Goal: Find specific page/section: Find specific page/section

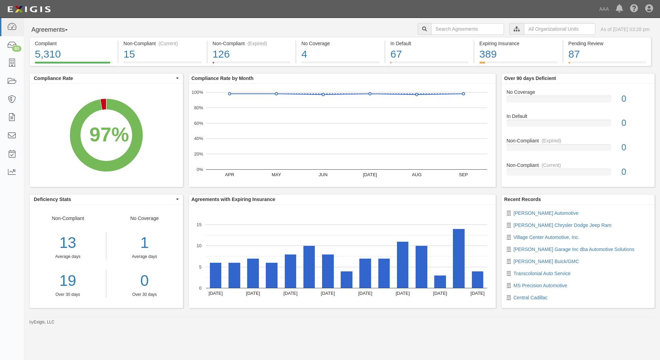
click at [72, 31] on button "Agreements" at bounding box center [55, 30] width 52 height 14
click at [52, 45] on link "Parties" at bounding box center [57, 44] width 55 height 9
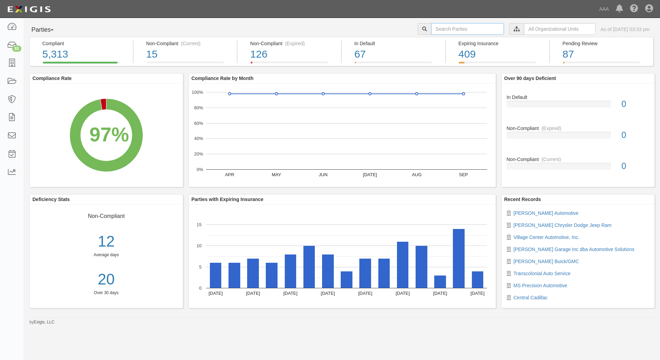
click at [431, 29] on input "text" at bounding box center [467, 29] width 73 height 12
type input "10474"
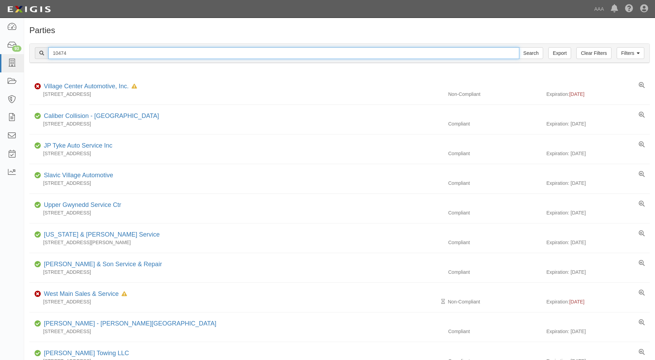
drag, startPoint x: 82, startPoint y: 51, endPoint x: 60, endPoint y: 52, distance: 22.1
click at [60, 52] on input "10474" at bounding box center [283, 53] width 471 height 12
type input "1"
type input "10391"
click at [519, 47] on input "Search" at bounding box center [531, 53] width 24 height 12
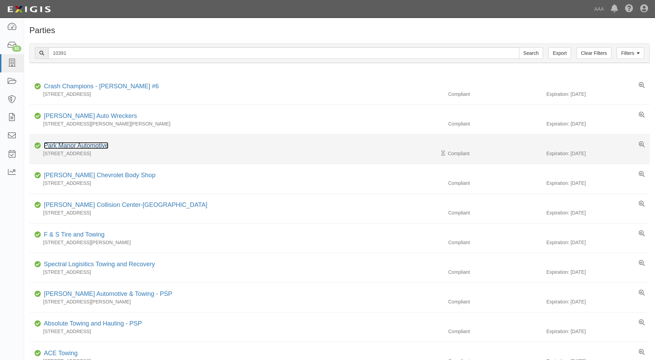
click at [70, 147] on link "Park Manor Automotive" at bounding box center [76, 145] width 65 height 7
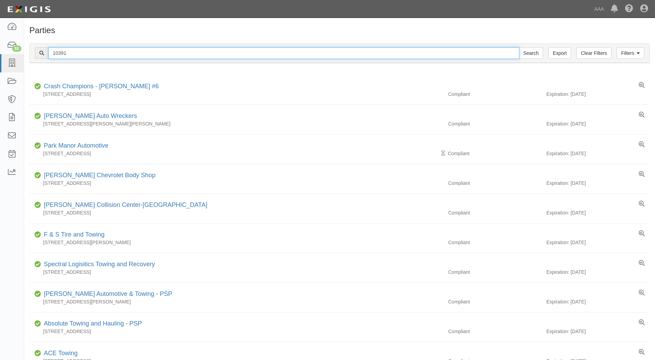
drag, startPoint x: 78, startPoint y: 51, endPoint x: 28, endPoint y: 52, distance: 49.7
click at [28, 52] on div "Filters Clear Filters Export 10391 Search Filters Compliance Status Compliant N…" at bounding box center [339, 54] width 631 height 32
type input "19847"
click at [519, 47] on input "Search" at bounding box center [531, 53] width 24 height 12
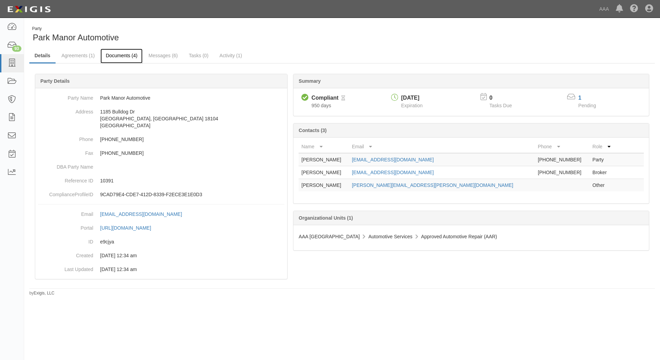
click at [119, 56] on link "Documents (4)" at bounding box center [121, 56] width 42 height 15
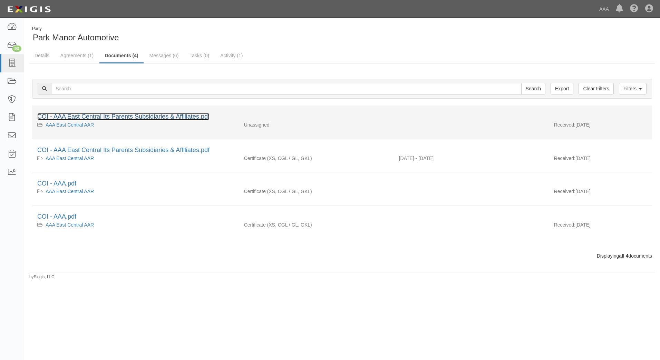
click at [94, 116] on link "COI - AAA East Central Its Parents Subsidiaries & Affiliates.pdf" at bounding box center [123, 116] width 172 height 7
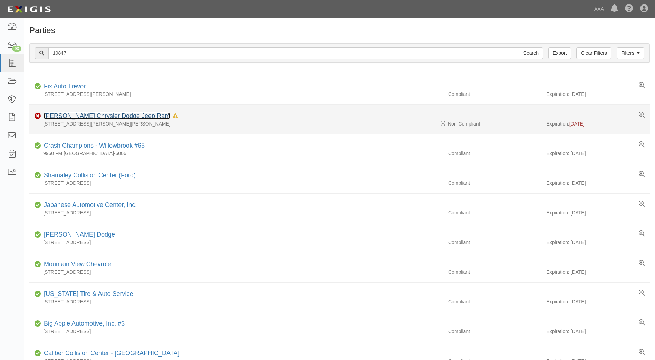
click at [65, 116] on link "[PERSON_NAME] Chrysler Dodge Jeep Ram" at bounding box center [107, 116] width 126 height 7
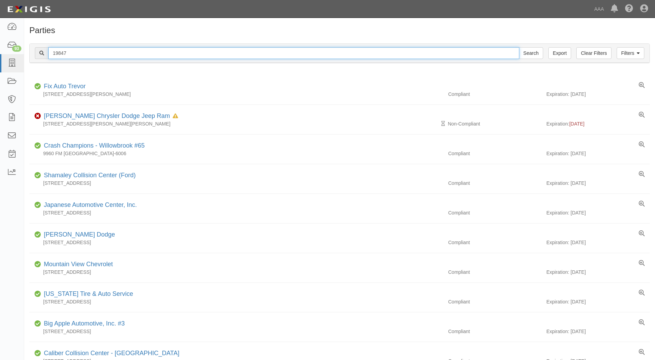
drag, startPoint x: 71, startPoint y: 53, endPoint x: 44, endPoint y: 50, distance: 27.4
click at [44, 50] on div "19847 Search" at bounding box center [289, 53] width 508 height 12
type input "10352"
click at [519, 47] on input "Search" at bounding box center [531, 53] width 24 height 12
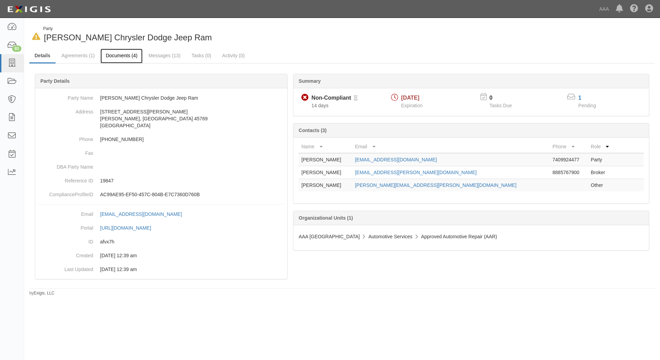
click at [120, 56] on link "Documents (4)" at bounding box center [121, 56] width 42 height 15
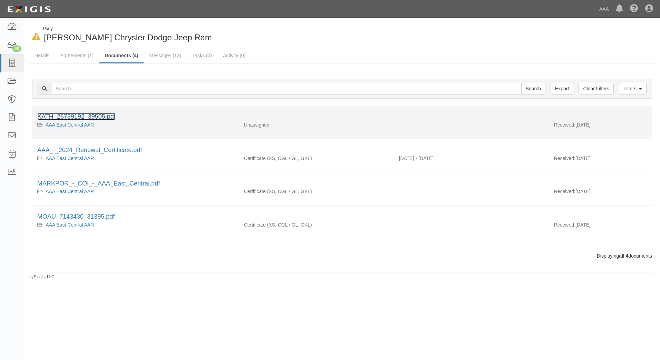
click at [92, 115] on link "KATH_26739192_39505.pdf" at bounding box center [76, 116] width 78 height 7
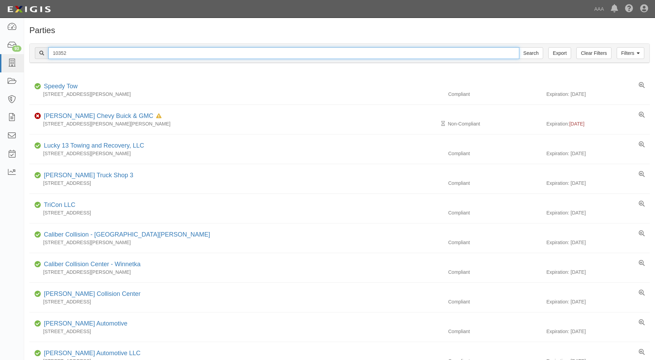
drag, startPoint x: 80, startPoint y: 52, endPoint x: 44, endPoint y: 51, distance: 36.3
click at [44, 51] on div "10352 Search" at bounding box center [289, 53] width 508 height 12
type input "20011"
click at [519, 47] on input "Search" at bounding box center [531, 53] width 24 height 12
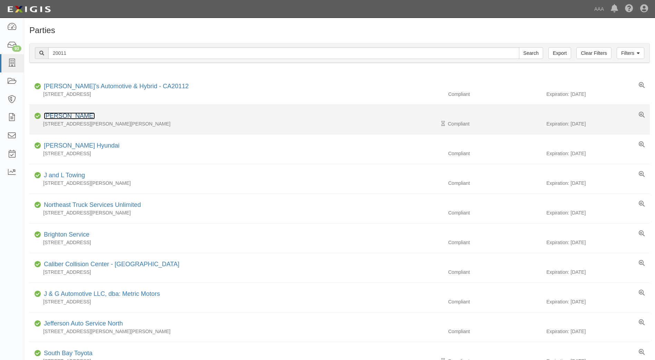
click at [67, 115] on link "Mark Porter Ford" at bounding box center [69, 116] width 51 height 7
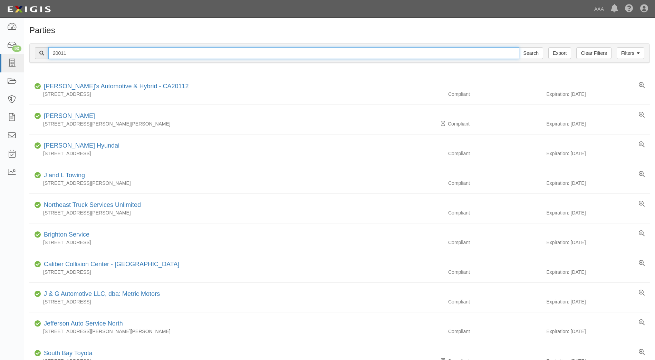
drag, startPoint x: 74, startPoint y: 51, endPoint x: 33, endPoint y: 52, distance: 40.4
click at [33, 52] on div "Filters Clear Filters Export 20011 Search Filters" at bounding box center [340, 53] width 620 height 19
type input "23277"
click at [519, 47] on input "Search" at bounding box center [531, 53] width 24 height 12
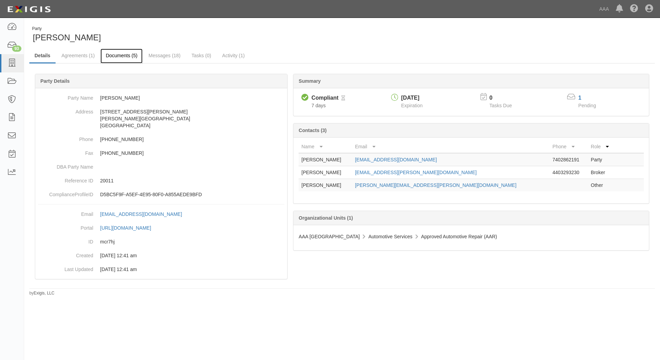
click at [114, 56] on link "Documents (5)" at bounding box center [121, 56] width 42 height 15
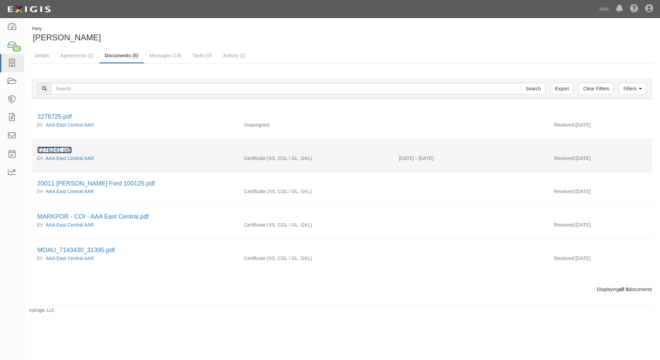
click at [51, 150] on link "2276241.pdf" at bounding box center [54, 150] width 35 height 7
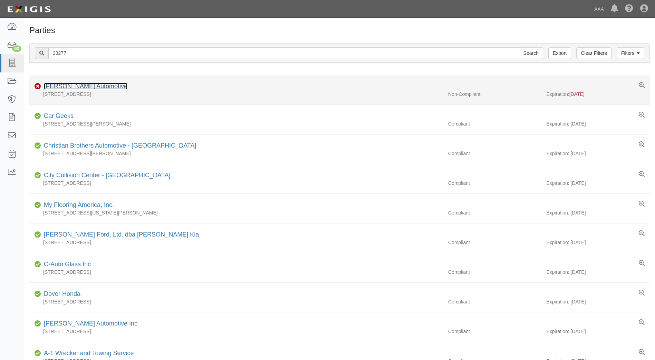
click at [63, 86] on link "Musser Automotive" at bounding box center [86, 86] width 84 height 7
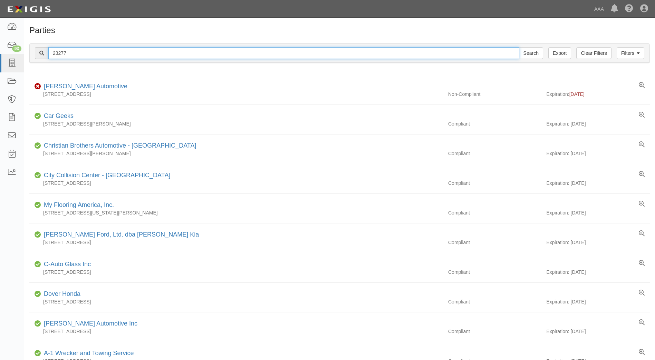
drag, startPoint x: 71, startPoint y: 54, endPoint x: 49, endPoint y: 54, distance: 22.1
click at [49, 54] on input "23277" at bounding box center [283, 53] width 471 height 12
type input "10324"
click at [519, 47] on input "Search" at bounding box center [531, 53] width 24 height 12
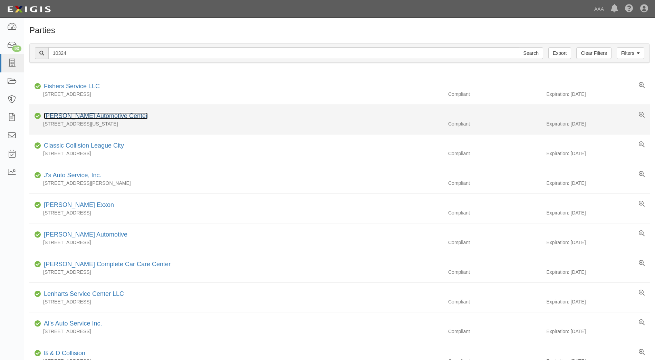
click at [74, 116] on link "[PERSON_NAME] Automotive Center" at bounding box center [96, 116] width 104 height 7
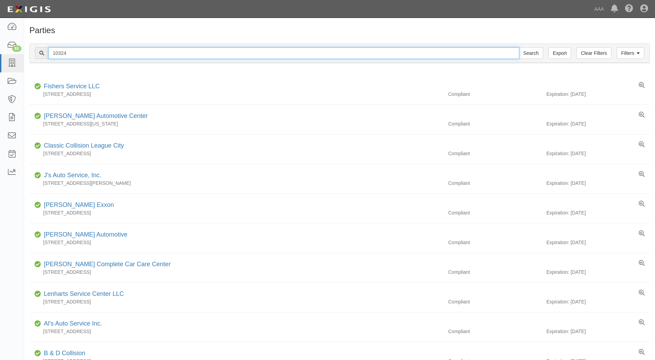
drag, startPoint x: 68, startPoint y: 53, endPoint x: 54, endPoint y: 53, distance: 14.5
click at [54, 53] on input "10324" at bounding box center [283, 53] width 471 height 12
type input "10126"
click at [519, 47] on input "Search" at bounding box center [531, 53] width 24 height 12
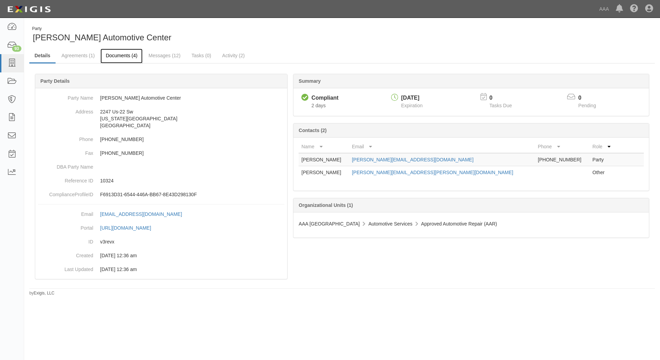
click at [115, 56] on link "Documents (4)" at bounding box center [121, 56] width 42 height 15
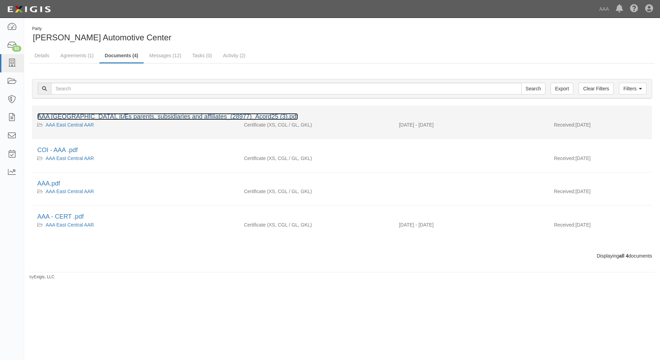
click at [70, 116] on link "AAA East Central, itÆs parents, subsidiaries and affiliates_(28977)_Acord25 (3)…" at bounding box center [167, 116] width 261 height 7
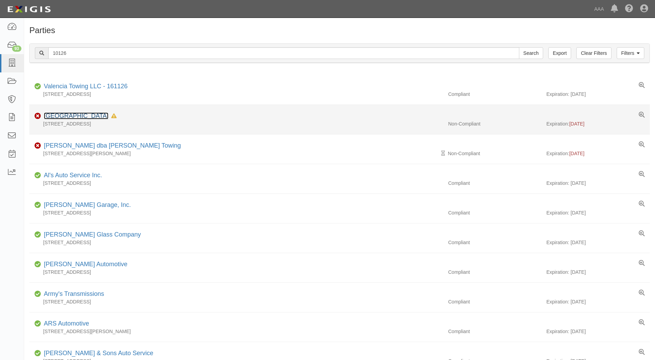
click at [61, 114] on link "Arlington Auto Center" at bounding box center [76, 116] width 65 height 7
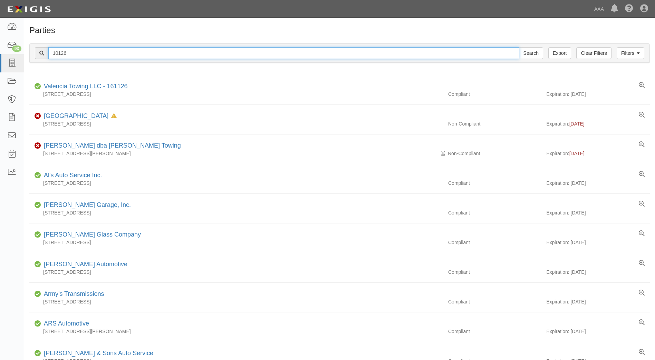
drag, startPoint x: 74, startPoint y: 52, endPoint x: 41, endPoint y: 52, distance: 32.5
click at [41, 52] on div "10126 Search" at bounding box center [289, 53] width 508 height 12
type input "10378"
click at [519, 47] on input "Search" at bounding box center [531, 53] width 24 height 12
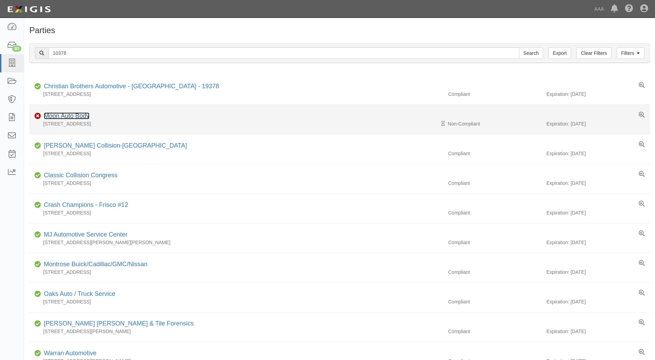
click at [63, 115] on link "Moon Auto Body" at bounding box center [67, 116] width 46 height 7
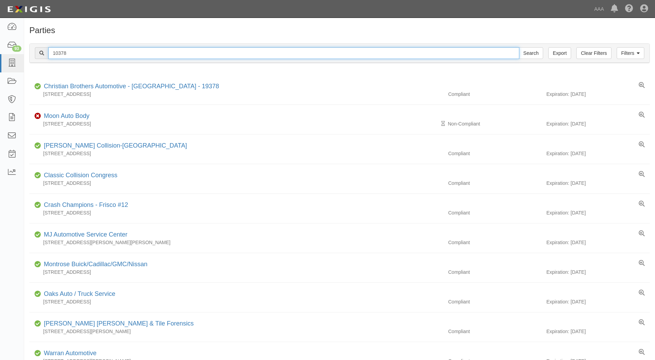
drag, startPoint x: 73, startPoint y: 52, endPoint x: 56, endPoint y: 53, distance: 17.3
click at [56, 53] on input "10378" at bounding box center [283, 53] width 471 height 12
type input "1"
type input "10402"
click at [519, 47] on input "Search" at bounding box center [531, 53] width 24 height 12
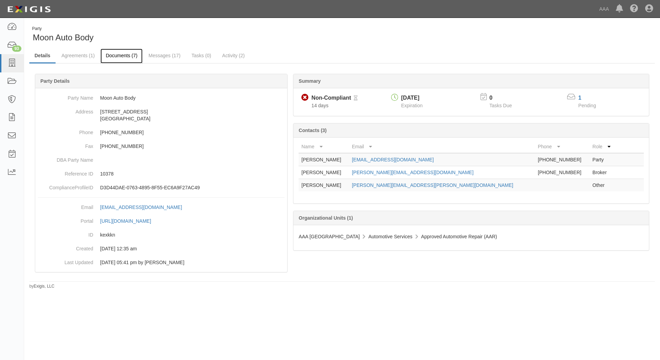
click at [125, 55] on link "Documents (7)" at bounding box center [121, 56] width 42 height 15
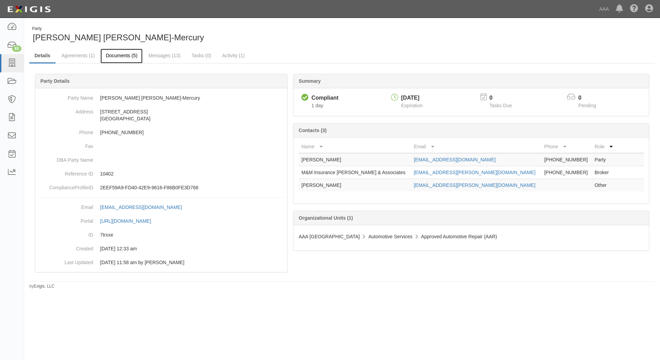
click at [113, 54] on link "Documents (5)" at bounding box center [121, 56] width 42 height 15
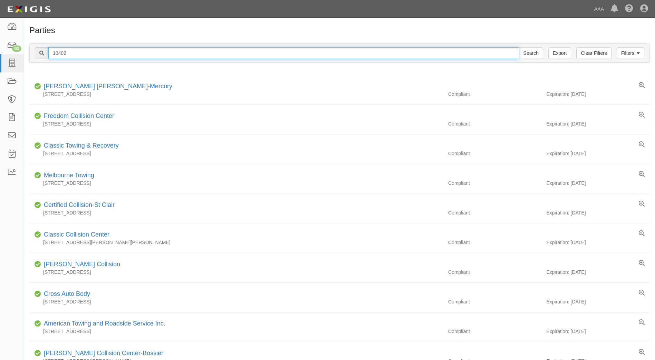
drag, startPoint x: 70, startPoint y: 52, endPoint x: 47, endPoint y: 49, distance: 24.0
click at [47, 49] on div "10402 Search" at bounding box center [289, 53] width 508 height 12
type input "24921"
click at [519, 47] on input "Search" at bounding box center [531, 53] width 24 height 12
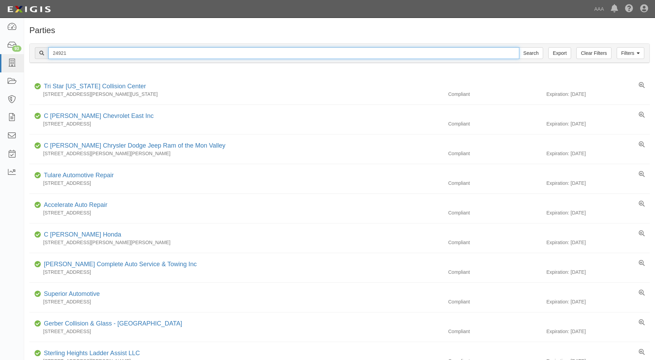
drag, startPoint x: 80, startPoint y: 51, endPoint x: 37, endPoint y: 55, distance: 43.6
click at [37, 55] on div "24921 Search" at bounding box center [289, 53] width 508 height 12
type input "25055"
click at [519, 47] on input "Search" at bounding box center [531, 53] width 24 height 12
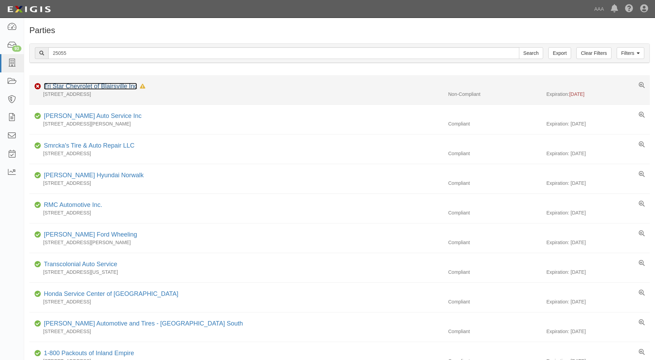
click at [70, 87] on link "Tri Star Chevrolet of Blairsville Inc" at bounding box center [90, 86] width 93 height 7
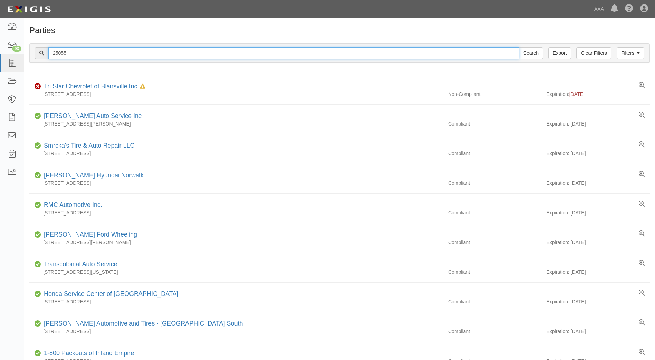
drag, startPoint x: 72, startPoint y: 52, endPoint x: 49, endPoint y: 52, distance: 22.8
click at [49, 52] on input "25055" at bounding box center [283, 53] width 471 height 12
click at [519, 47] on input "Search" at bounding box center [531, 53] width 24 height 12
drag, startPoint x: 64, startPoint y: 51, endPoint x: 49, endPoint y: 51, distance: 14.8
click at [49, 51] on input "25033" at bounding box center [283, 53] width 471 height 12
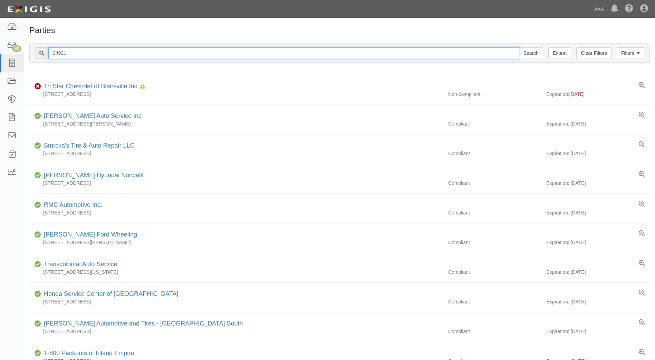
type input "24921"
click at [519, 47] on input "Search" at bounding box center [531, 53] width 24 height 12
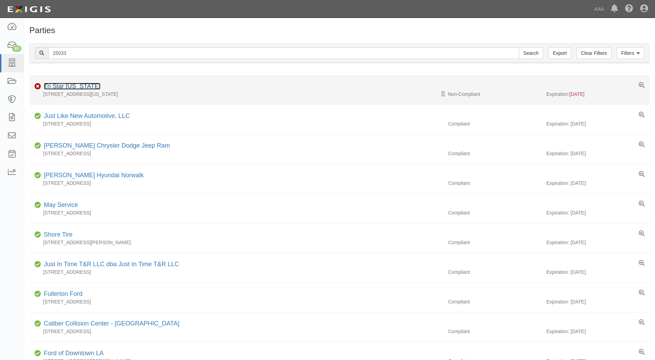
click at [55, 85] on link "Tri Star [US_STATE]" at bounding box center [72, 86] width 57 height 7
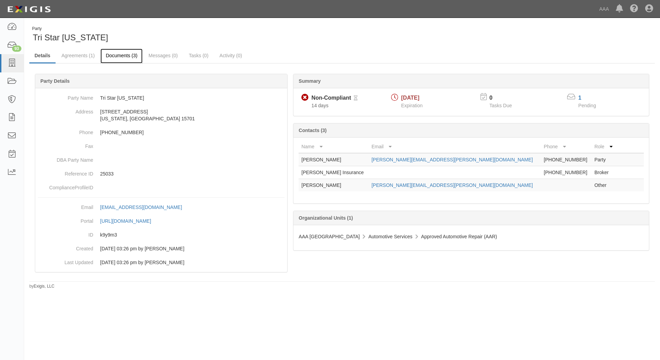
click at [112, 56] on link "Documents (3)" at bounding box center [121, 56] width 42 height 15
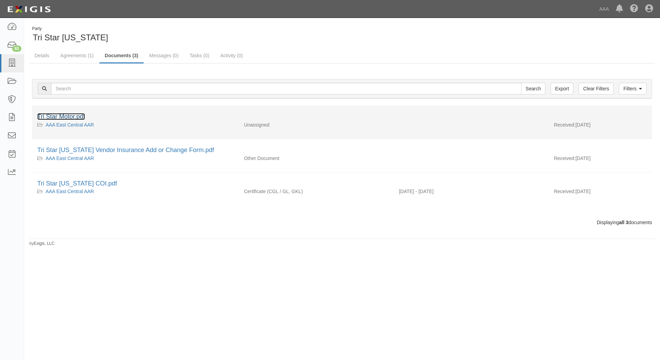
click at [66, 116] on link "Tri Star Motor.pdf" at bounding box center [61, 116] width 48 height 7
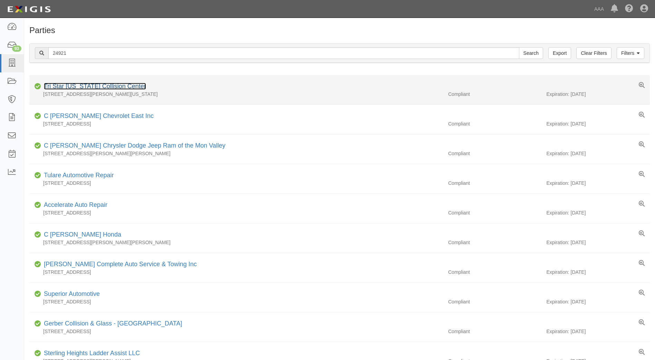
click at [69, 85] on link "Tri Star [US_STATE] Collision Center" at bounding box center [95, 86] width 102 height 7
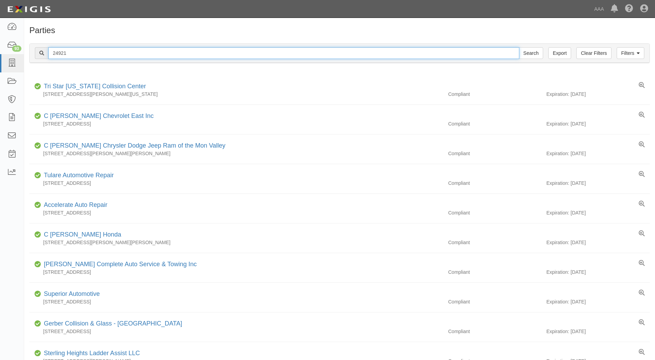
drag, startPoint x: 78, startPoint y: 52, endPoint x: 40, endPoint y: 51, distance: 38.4
click at [40, 51] on div "24921 Search" at bounding box center [289, 53] width 508 height 12
type input "25055"
click at [519, 47] on input "Search" at bounding box center [531, 53] width 24 height 12
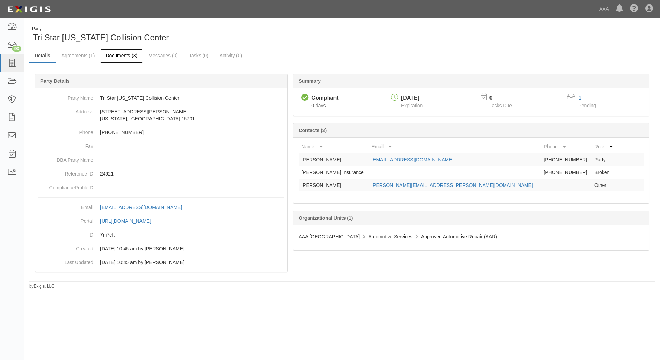
click at [115, 58] on link "Documents (3)" at bounding box center [121, 56] width 42 height 15
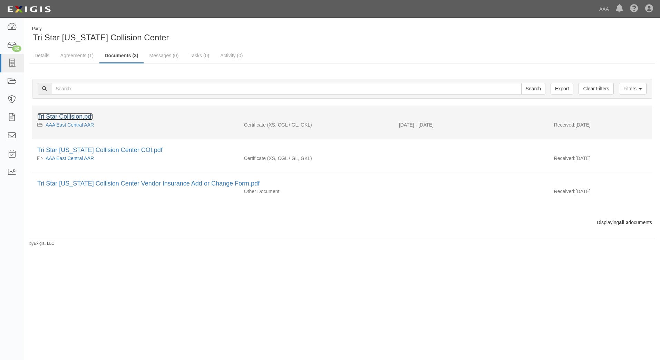
click at [63, 116] on link "Tri Star Collision.pdf" at bounding box center [65, 116] width 56 height 7
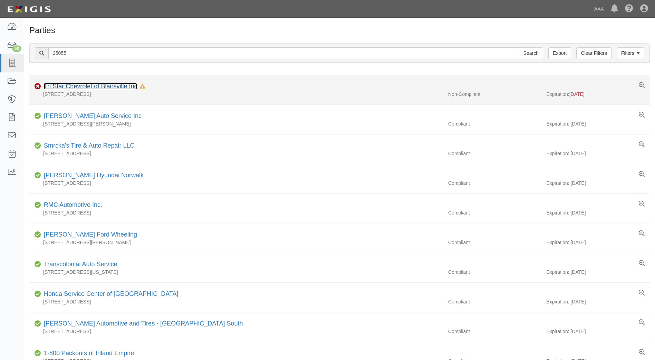
click at [67, 85] on link "Tri Star Chevrolet of Blairsville Inc" at bounding box center [90, 86] width 93 height 7
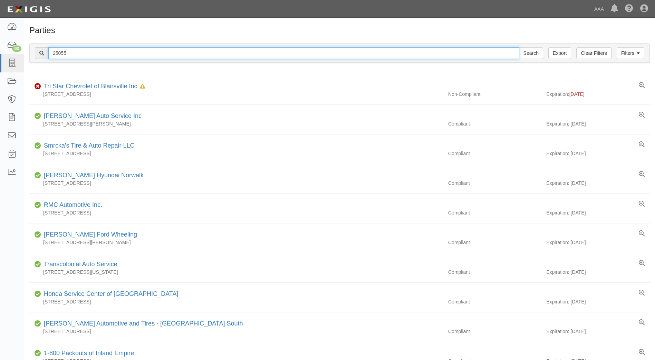
drag, startPoint x: 71, startPoint y: 52, endPoint x: 45, endPoint y: 52, distance: 26.2
click at [45, 52] on div "25055 Search" at bounding box center [289, 53] width 508 height 12
type input "24921"
click at [519, 47] on input "Search" at bounding box center [531, 53] width 24 height 12
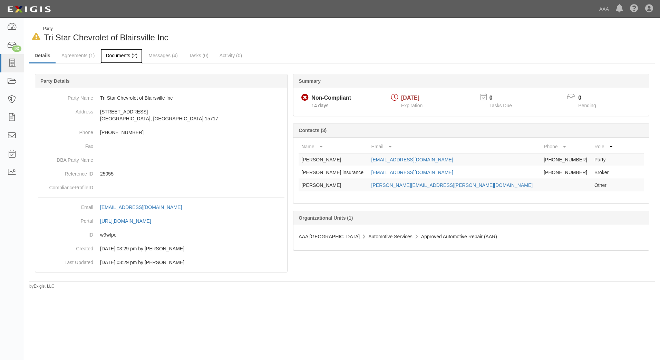
click at [125, 55] on link "Documents (2)" at bounding box center [121, 56] width 42 height 15
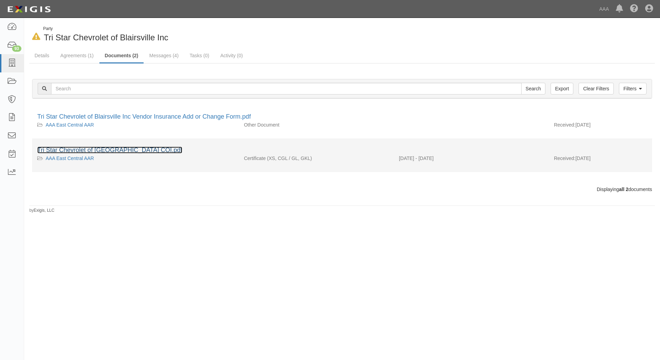
click at [77, 150] on link "Tri Star Chevrolet of Blairsville COI.pdf" at bounding box center [109, 150] width 145 height 7
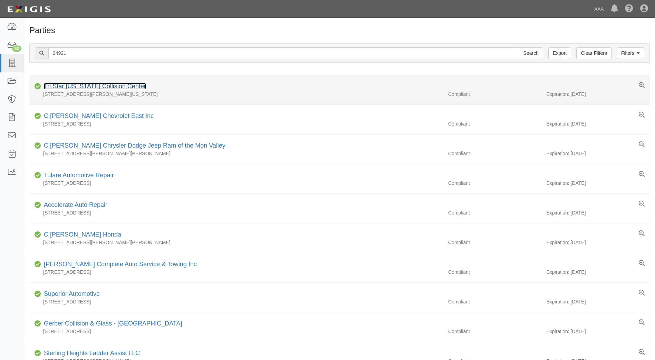
click at [87, 88] on link "Tri Star [US_STATE] Collision Center" at bounding box center [95, 86] width 102 height 7
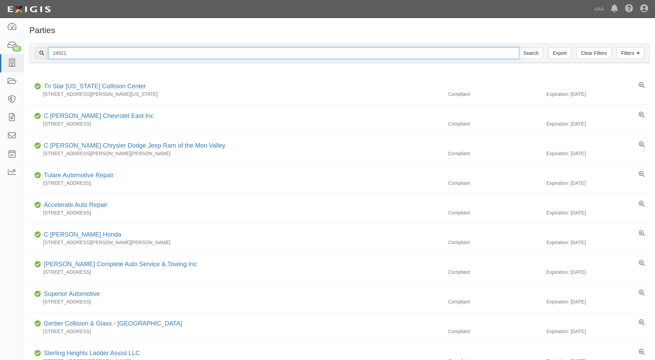
drag, startPoint x: 70, startPoint y: 54, endPoint x: 40, endPoint y: 54, distance: 29.7
click at [40, 54] on div "24921 Search" at bounding box center [289, 53] width 508 height 12
type input "10479"
click at [519, 47] on input "Search" at bounding box center [531, 53] width 24 height 12
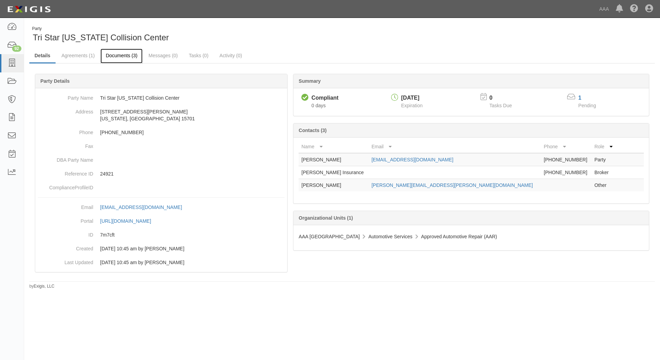
click at [119, 56] on link "Documents (3)" at bounding box center [121, 56] width 42 height 15
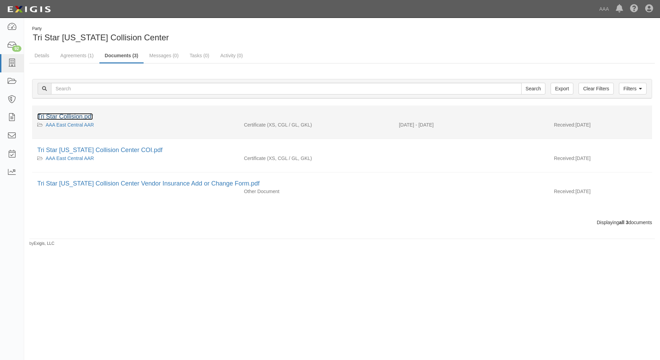
click at [74, 118] on link "Tri Star Collision.pdf" at bounding box center [65, 116] width 56 height 7
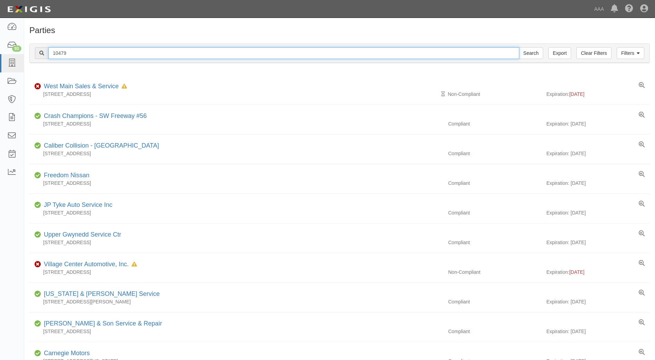
drag, startPoint x: 67, startPoint y: 53, endPoint x: 44, endPoint y: 55, distance: 22.9
click at [44, 55] on div "10479 Search" at bounding box center [289, 53] width 508 height 12
type input "22197"
click at [519, 47] on input "Search" at bounding box center [531, 53] width 24 height 12
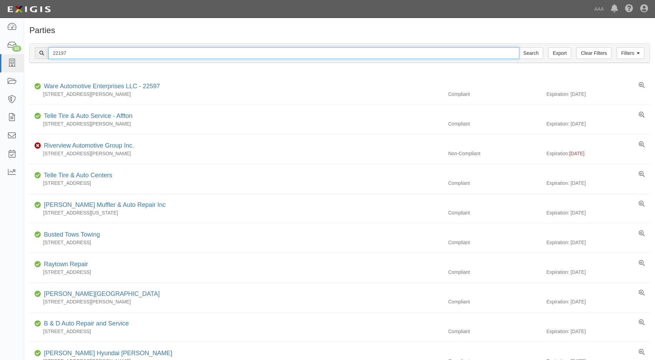
drag, startPoint x: 72, startPoint y: 52, endPoint x: 45, endPoint y: 55, distance: 26.7
click at [45, 55] on div "22197 Search" at bounding box center [289, 53] width 508 height 12
type input "10316"
click at [519, 47] on input "Search" at bounding box center [531, 53] width 24 height 12
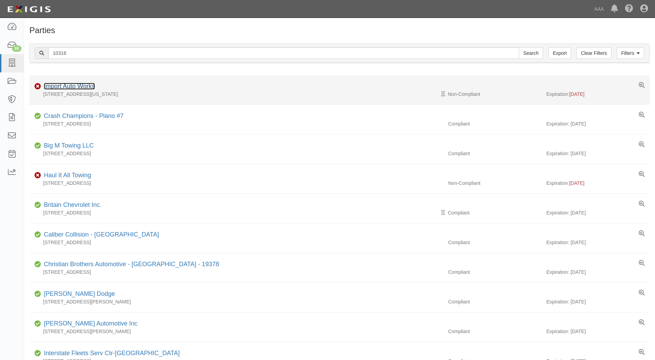
click at [63, 87] on link "Import Auto Works" at bounding box center [69, 86] width 51 height 7
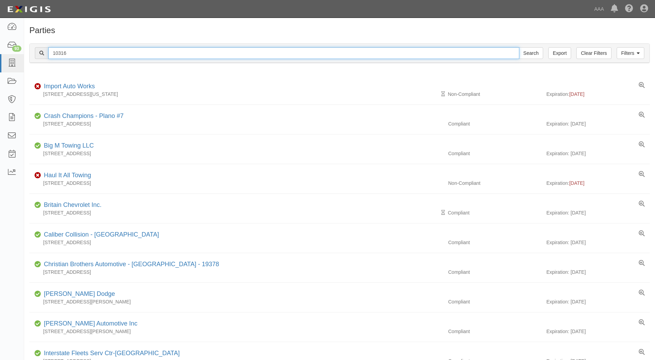
drag, startPoint x: 67, startPoint y: 54, endPoint x: 53, endPoint y: 52, distance: 14.3
click at [53, 52] on input "10316" at bounding box center [283, 53] width 471 height 12
type input "10312"
click at [519, 47] on input "Search" at bounding box center [531, 53] width 24 height 12
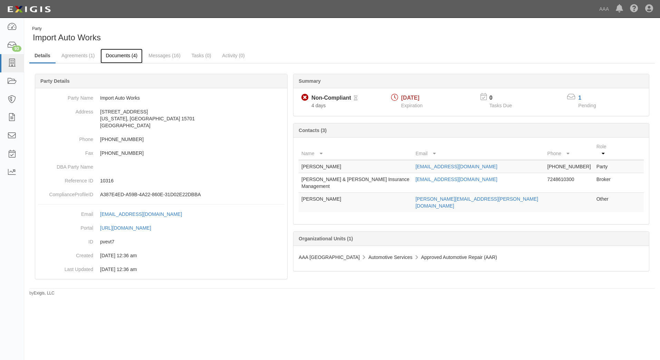
click at [118, 57] on link "Documents (4)" at bounding box center [121, 56] width 42 height 15
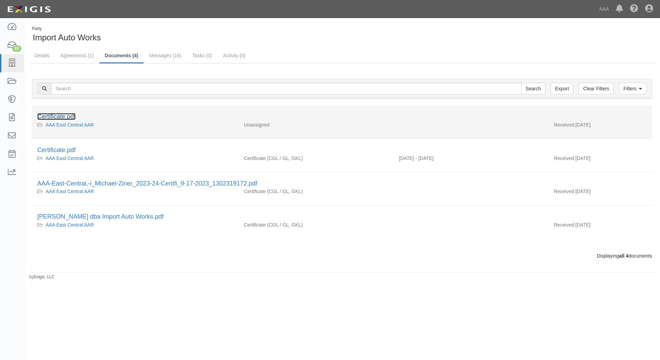
click at [59, 117] on link "Certificate.pdf" at bounding box center [56, 116] width 38 height 7
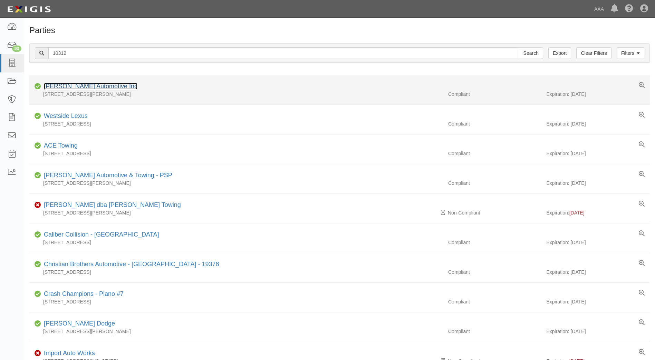
click at [61, 88] on link "Hillman Automotive Inc" at bounding box center [91, 86] width 94 height 7
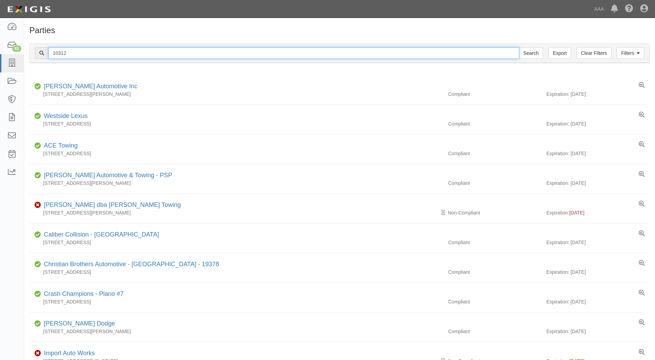
drag, startPoint x: 75, startPoint y: 54, endPoint x: 30, endPoint y: 51, distance: 44.6
click at [30, 51] on div "Filters Clear Filters Export 10312 Search Filters" at bounding box center [340, 53] width 620 height 19
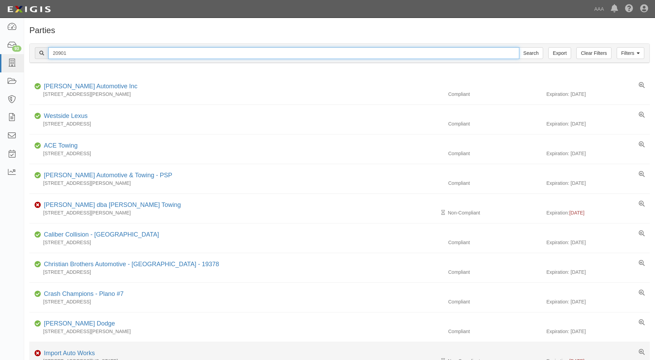
type input "20901"
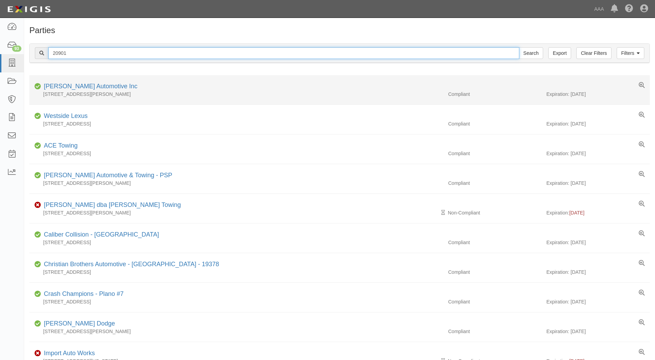
click at [519, 47] on input "Search" at bounding box center [531, 53] width 24 height 12
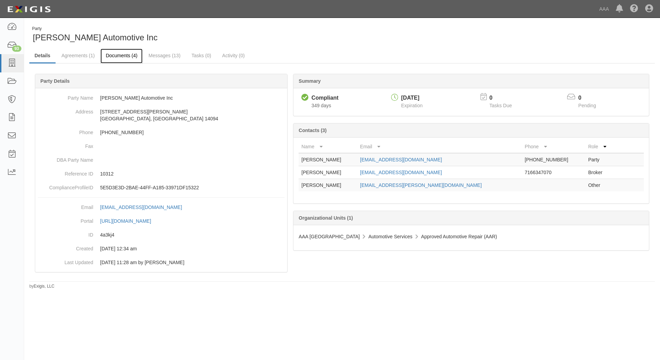
click at [118, 57] on link "Documents (4)" at bounding box center [121, 56] width 42 height 15
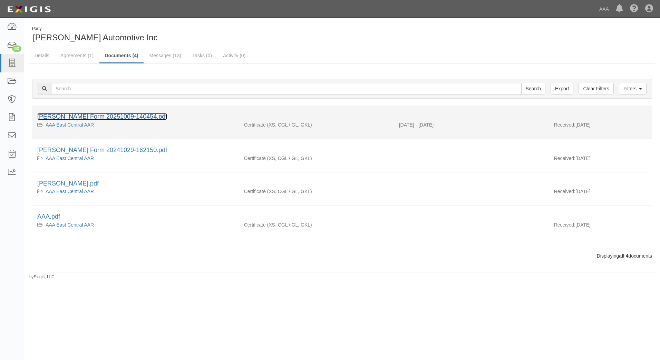
click at [104, 116] on link "[PERSON_NAME] Form 20251009-140454.pdf" at bounding box center [102, 116] width 130 height 7
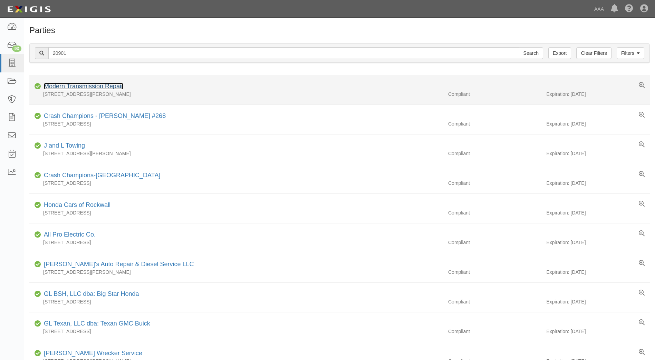
click at [95, 87] on link "Modern Transmission Repair" at bounding box center [83, 86] width 79 height 7
click at [84, 87] on link "Modern Transmission Repair" at bounding box center [83, 86] width 79 height 7
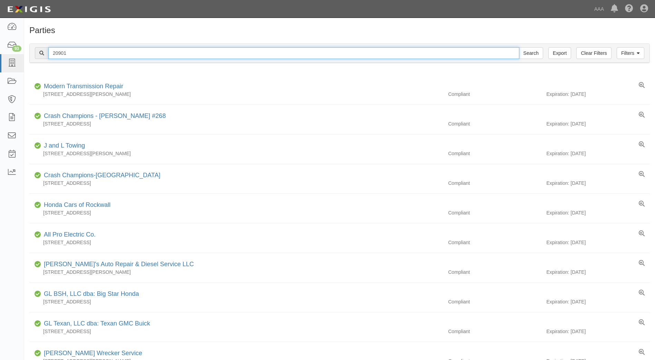
click at [69, 51] on input "20901" at bounding box center [283, 53] width 471 height 12
type input "2"
type input "23020"
click at [519, 47] on input "Search" at bounding box center [531, 53] width 24 height 12
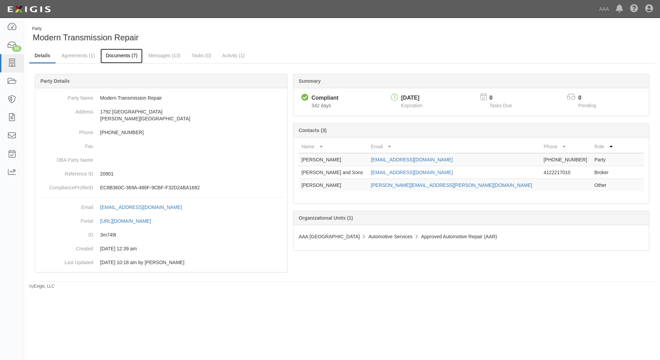
click at [118, 57] on link "Documents (7)" at bounding box center [121, 56] width 42 height 15
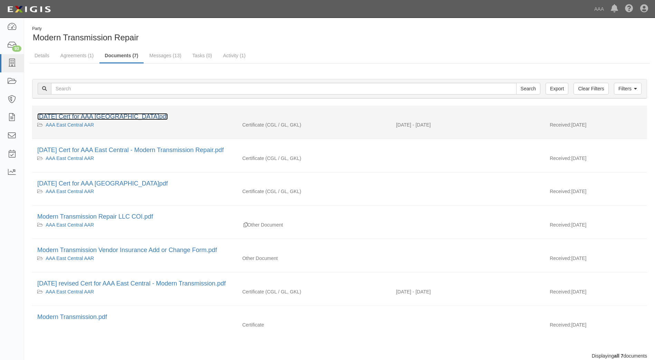
click at [97, 117] on link "[DATE] Cert for AAA [GEOGRAPHIC_DATA]pdf" at bounding box center [102, 116] width 131 height 7
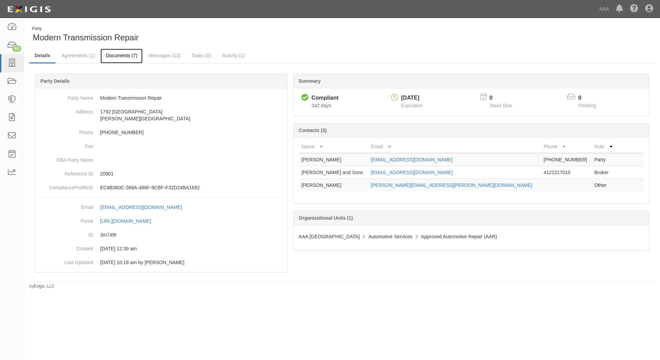
click at [115, 57] on link "Documents (7)" at bounding box center [121, 56] width 42 height 15
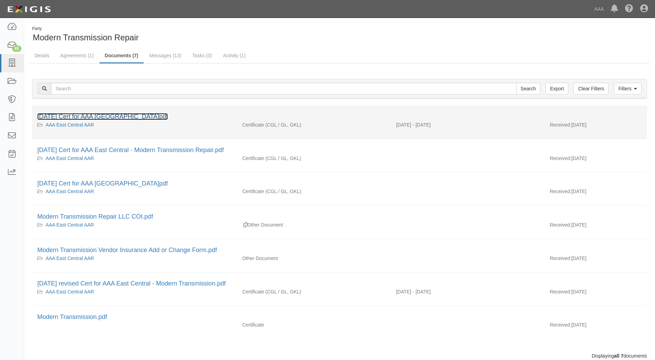
click at [98, 115] on link "2025 10 08 Cert for AAA East Central.pdf" at bounding box center [102, 116] width 131 height 7
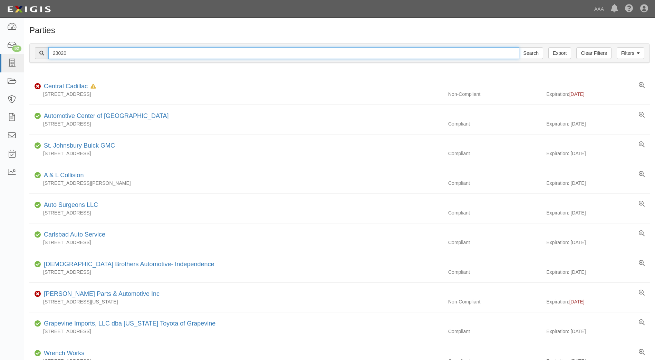
click at [69, 51] on input "23020" at bounding box center [283, 53] width 471 height 12
type input "2"
type input "22933"
click at [519, 47] on input "Search" at bounding box center [531, 53] width 24 height 12
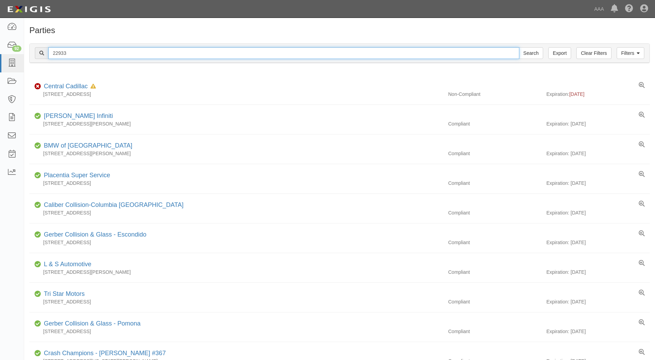
click at [66, 50] on input "22933" at bounding box center [283, 53] width 471 height 12
type input "2"
type input "10151"
click at [519, 47] on input "Search" at bounding box center [531, 53] width 24 height 12
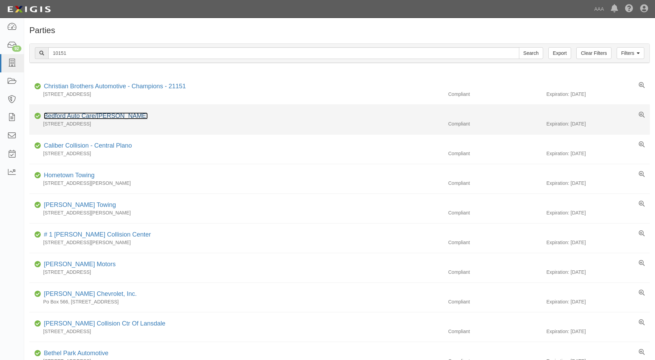
click at [70, 116] on link "Bedford Auto Care/[PERSON_NAME]" at bounding box center [96, 116] width 104 height 7
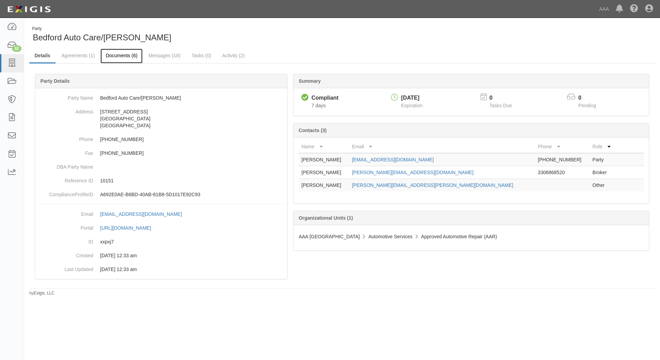
click at [120, 56] on link "Documents (6)" at bounding box center [121, 56] width 42 height 15
click at [649, 8] on icon at bounding box center [649, 9] width 8 height 8
click at [612, 42] on link "Sign Out" at bounding box center [629, 40] width 55 height 14
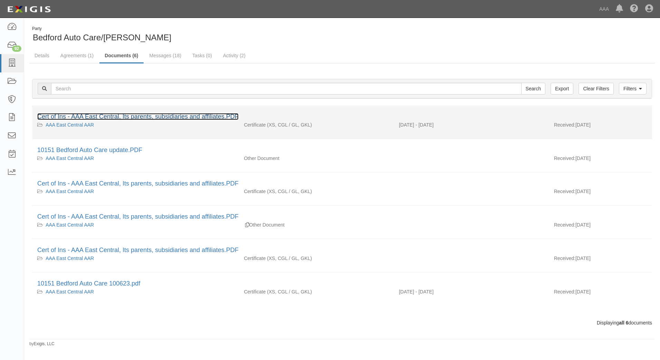
click at [127, 117] on link "Cert of Ins - AAA East Central, Its parents, subsidiaries and affiliates.PDF" at bounding box center [137, 116] width 201 height 7
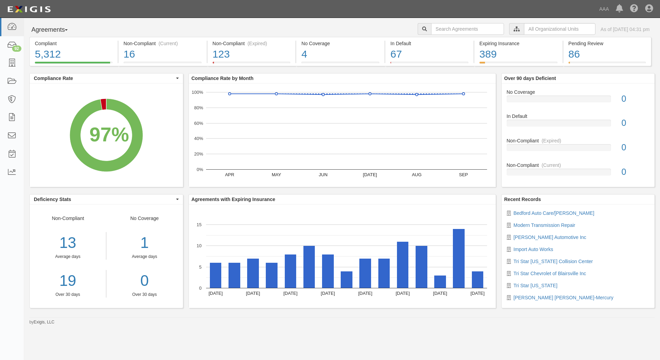
click at [58, 30] on button "Agreements" at bounding box center [55, 30] width 52 height 14
click at [55, 45] on link "Parties" at bounding box center [57, 44] width 55 height 9
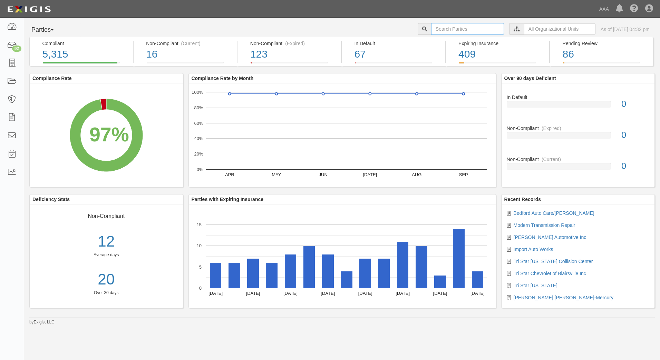
click at [431, 25] on input "text" at bounding box center [467, 29] width 73 height 12
type input "22699"
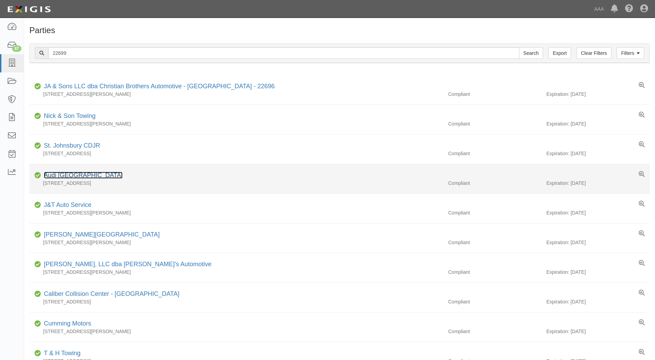
click at [71, 174] on link "Audi [GEOGRAPHIC_DATA]" at bounding box center [83, 175] width 79 height 7
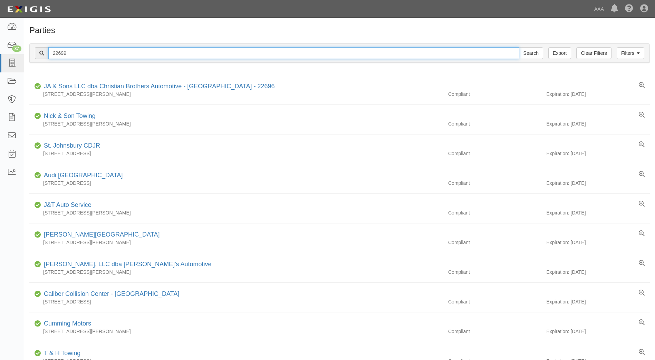
drag, startPoint x: 71, startPoint y: 52, endPoint x: 40, endPoint y: 50, distance: 30.8
click at [40, 50] on div "22699 Search" at bounding box center [289, 53] width 508 height 12
type input "22425"
click at [519, 47] on input "Search" at bounding box center [531, 53] width 24 height 12
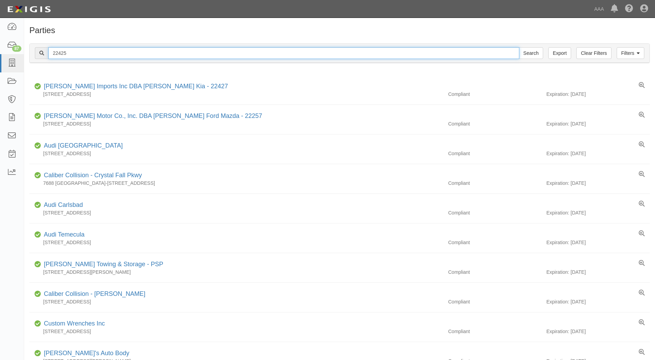
drag, startPoint x: 74, startPoint y: 54, endPoint x: 45, endPoint y: 51, distance: 29.1
click at [45, 51] on div "22425 Search" at bounding box center [289, 53] width 508 height 12
type input "22211"
click at [519, 47] on input "Search" at bounding box center [531, 53] width 24 height 12
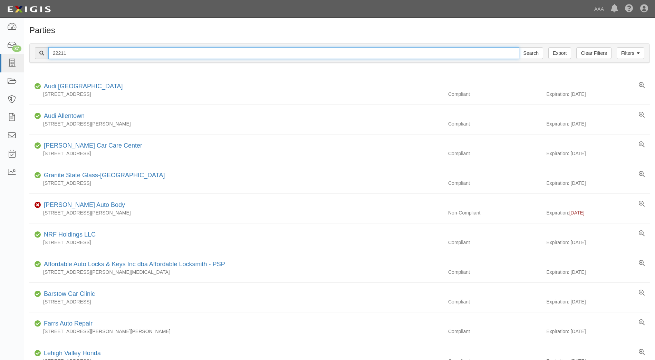
click at [72, 51] on input "22211" at bounding box center [283, 53] width 471 height 12
type input "22210"
click at [519, 47] on input "Search" at bounding box center [531, 53] width 24 height 12
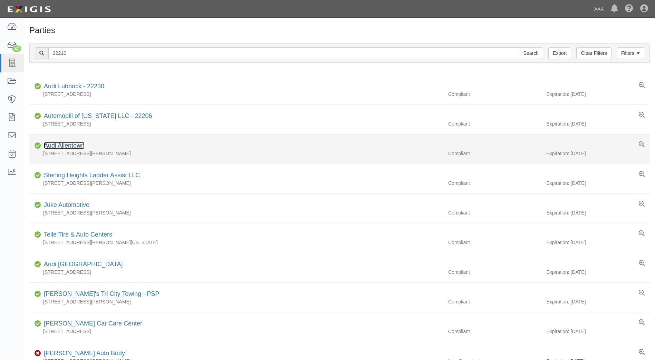
click at [53, 145] on link "Audi Allentown" at bounding box center [64, 145] width 41 height 7
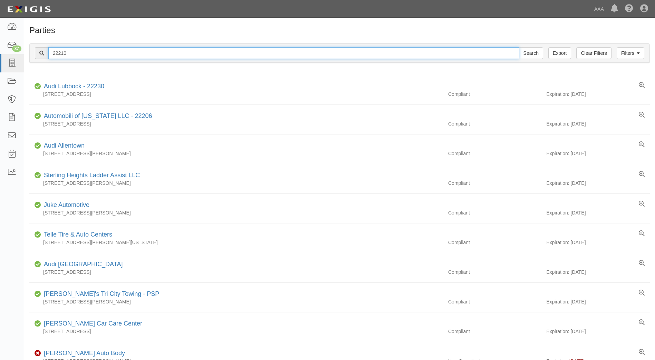
drag, startPoint x: 70, startPoint y: 52, endPoint x: 42, endPoint y: 55, distance: 28.1
click at [42, 55] on div "22210 Search" at bounding box center [289, 53] width 508 height 12
type input "21048"
click at [519, 47] on input "Search" at bounding box center [531, 53] width 24 height 12
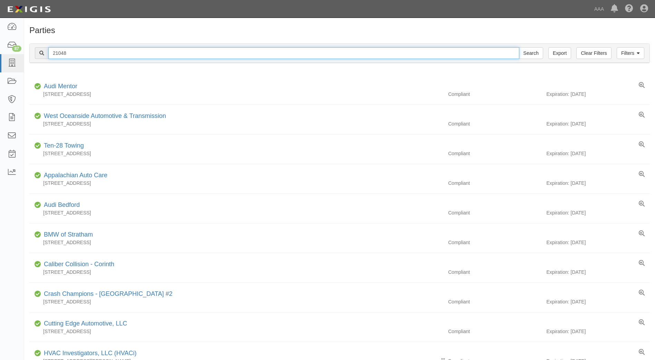
drag, startPoint x: 76, startPoint y: 52, endPoint x: 37, endPoint y: 54, distance: 38.4
click at [37, 54] on div "21048 Search" at bounding box center [289, 53] width 508 height 12
type input "21047"
click at [519, 47] on input "Search" at bounding box center [531, 53] width 24 height 12
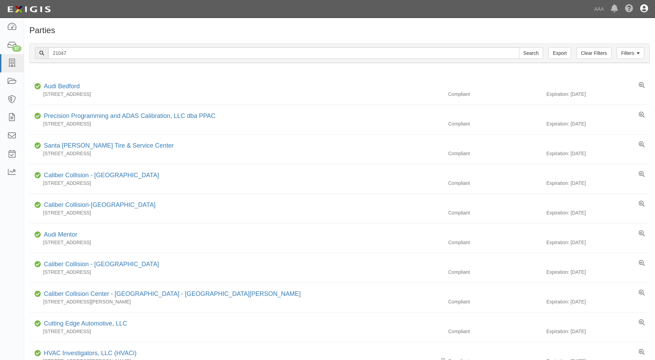
click at [644, 9] on icon at bounding box center [644, 9] width 8 height 8
click at [604, 38] on link "Sign Out" at bounding box center [624, 40] width 55 height 14
